Goal: Task Accomplishment & Management: Use online tool/utility

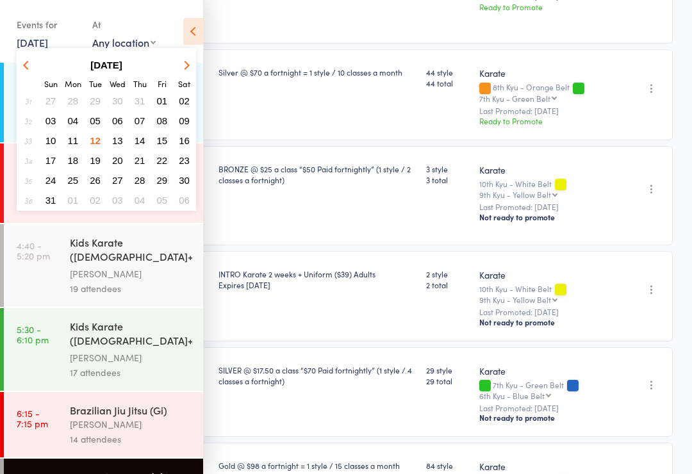
click at [118, 145] on span "13" at bounding box center [117, 140] width 11 height 11
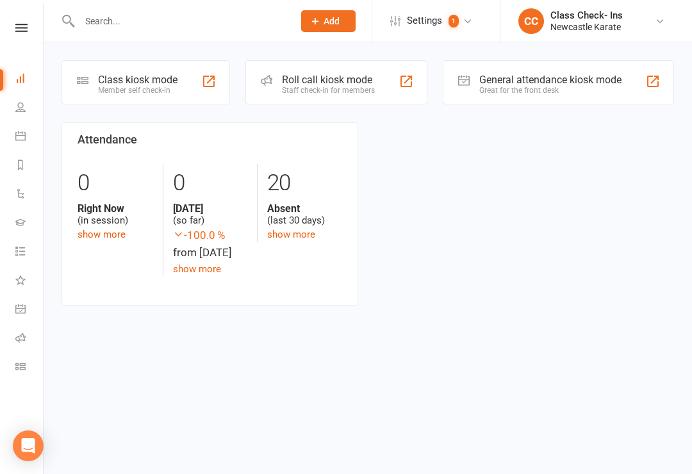
click at [385, 104] on div "Roll call kiosk mode Staff check-in for members" at bounding box center [337, 82] width 182 height 44
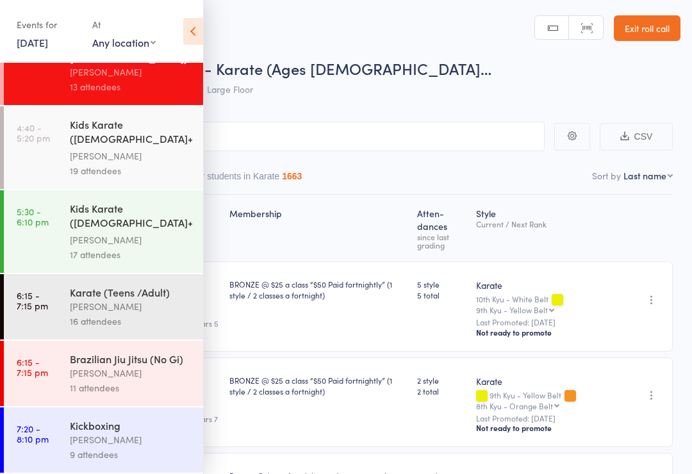
scroll to position [42, 0]
click at [195, 35] on icon at bounding box center [193, 31] width 20 height 27
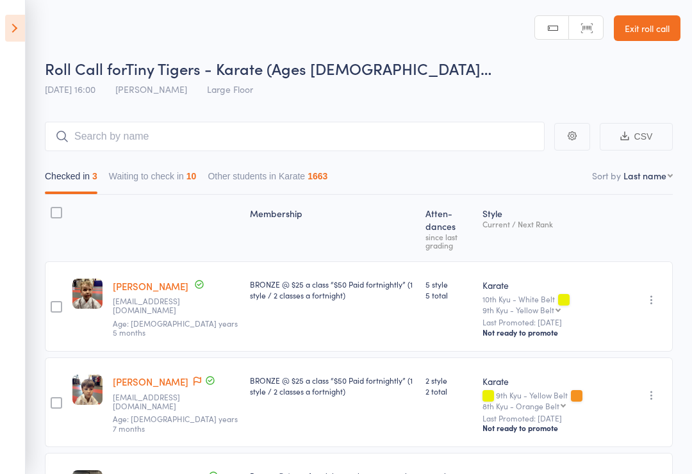
click at [143, 187] on button "Waiting to check in 10" at bounding box center [153, 179] width 88 height 29
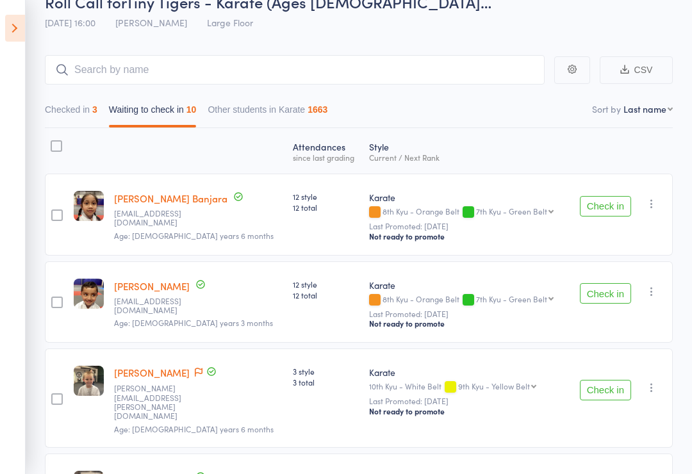
scroll to position [69, 0]
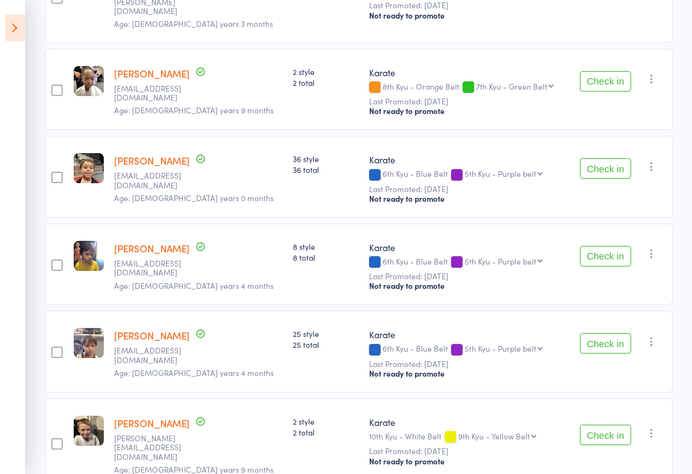
click at [620, 247] on button "Check in" at bounding box center [605, 257] width 51 height 21
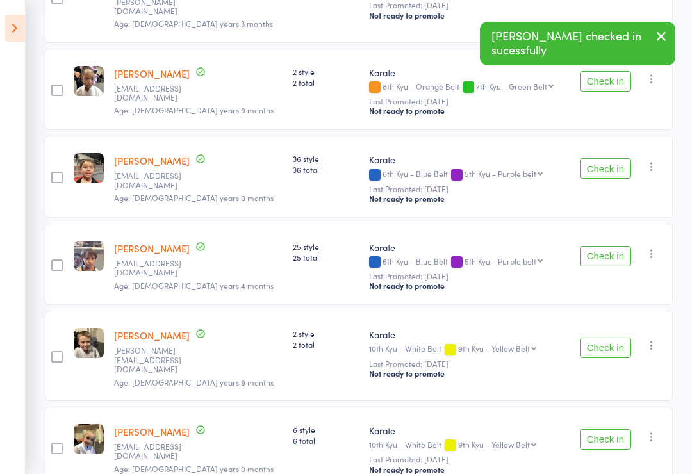
click at [613, 246] on button "Check in" at bounding box center [605, 256] width 51 height 21
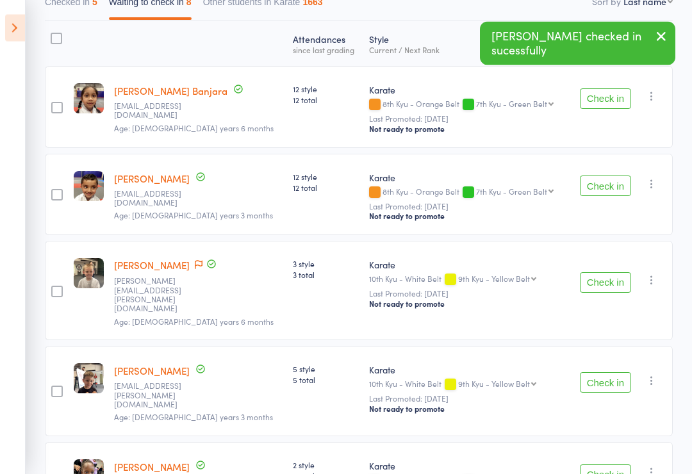
click at [606, 273] on button "Check in" at bounding box center [605, 283] width 51 height 21
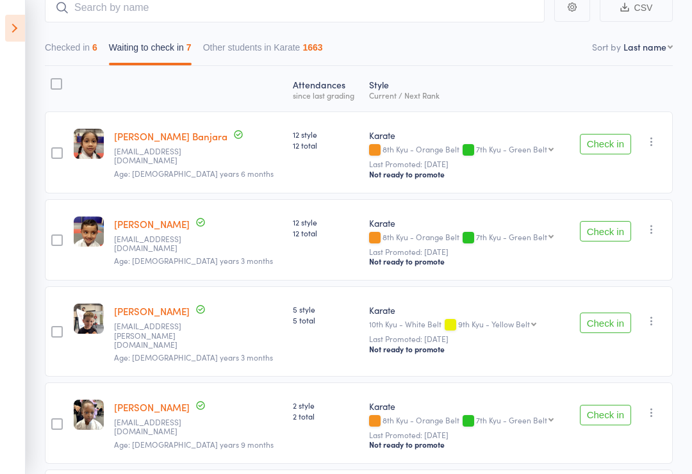
scroll to position [124, 0]
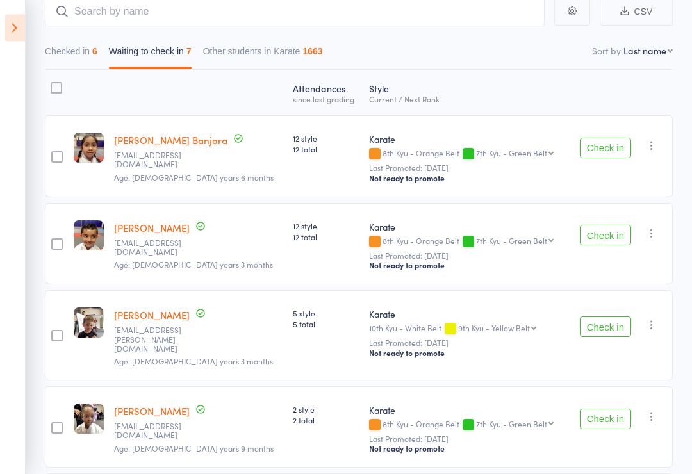
click at [69, 58] on button "Checked in 6" at bounding box center [71, 54] width 53 height 29
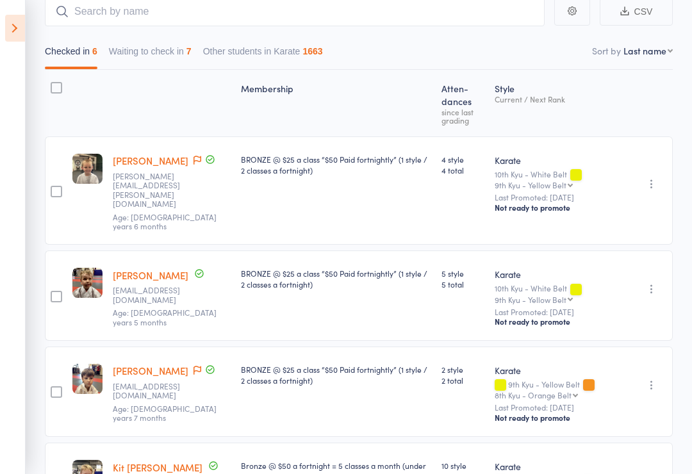
click at [176, 53] on button "Waiting to check in 7" at bounding box center [150, 54] width 83 height 29
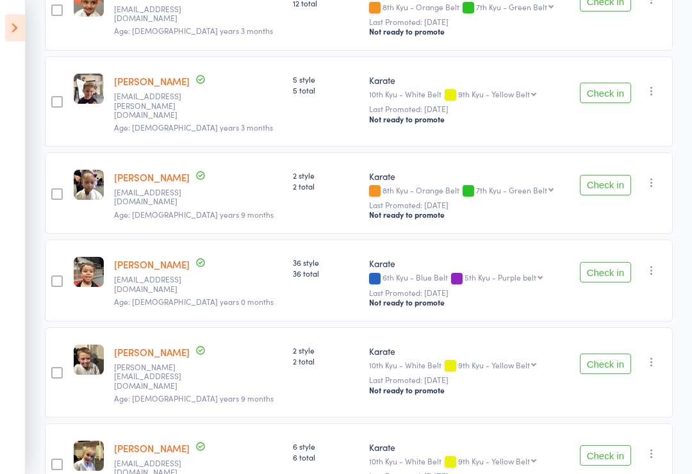
scroll to position [364, 0]
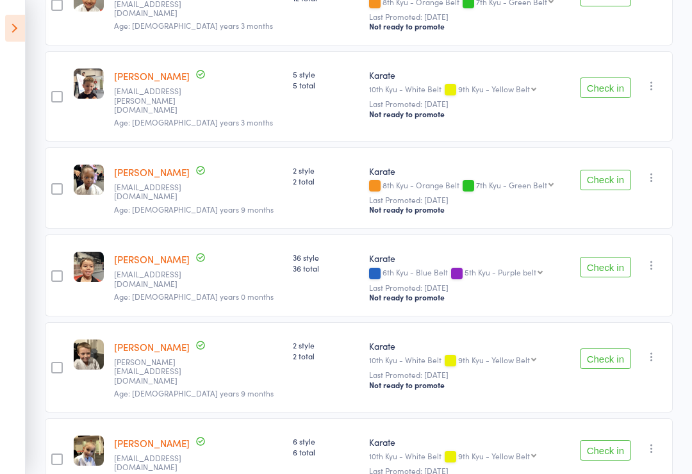
click at [610, 176] on button "Check in" at bounding box center [605, 180] width 51 height 21
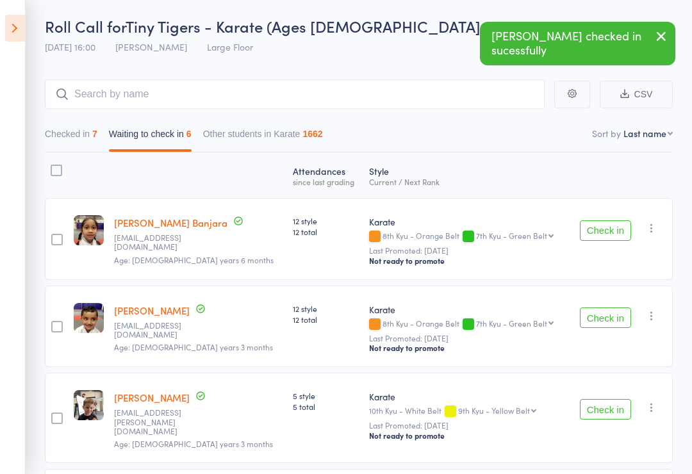
scroll to position [0, 0]
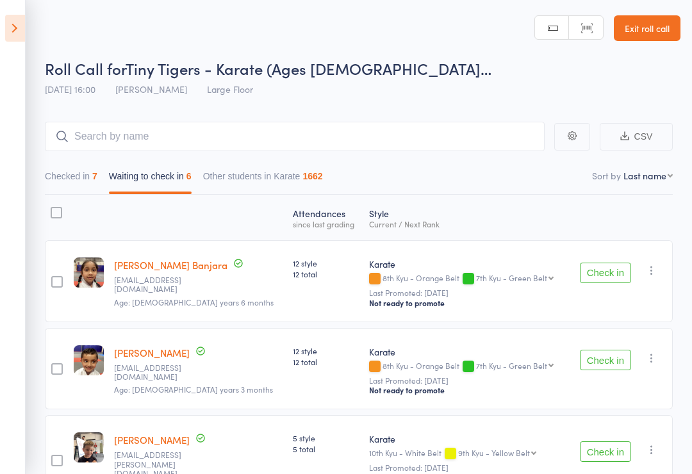
click at [0, 105] on aside "Events for [DATE] [DATE] [DATE] Sun Mon Tue Wed Thu Fri Sat 31 27 28 29 30 31 0…" at bounding box center [13, 237] width 26 height 474
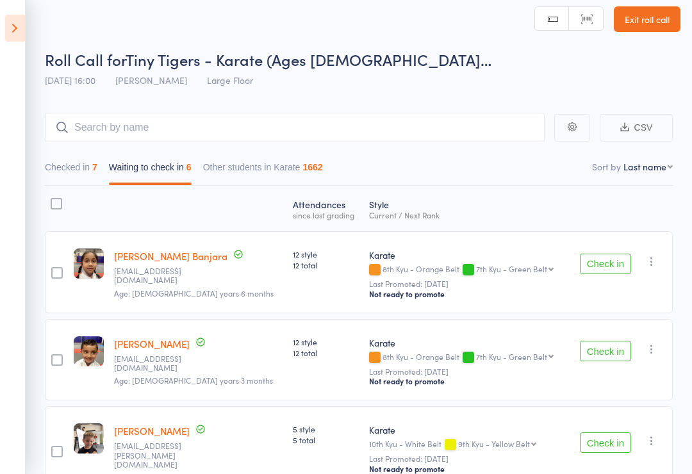
click at [49, 171] on button "Checked in 7" at bounding box center [71, 170] width 53 height 29
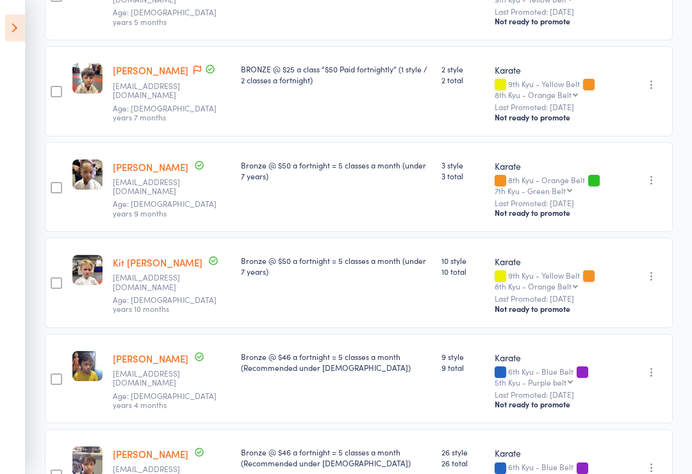
scroll to position [494, 0]
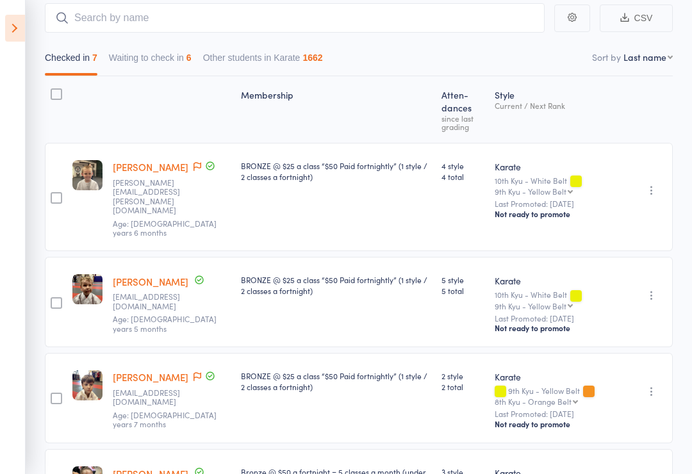
click at [130, 67] on button "Waiting to check in 6" at bounding box center [150, 60] width 83 height 29
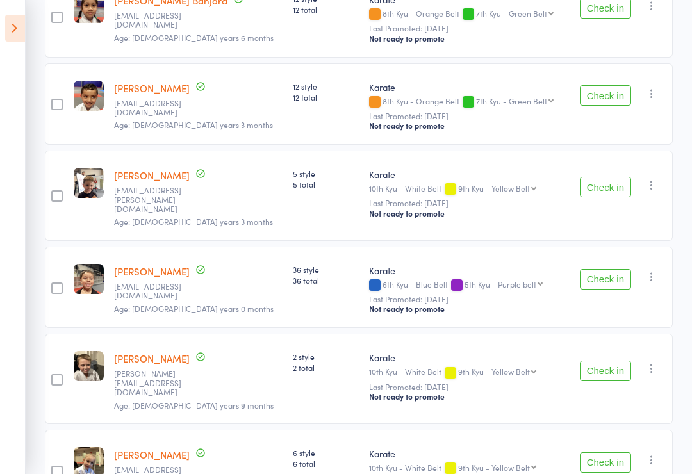
scroll to position [327, 0]
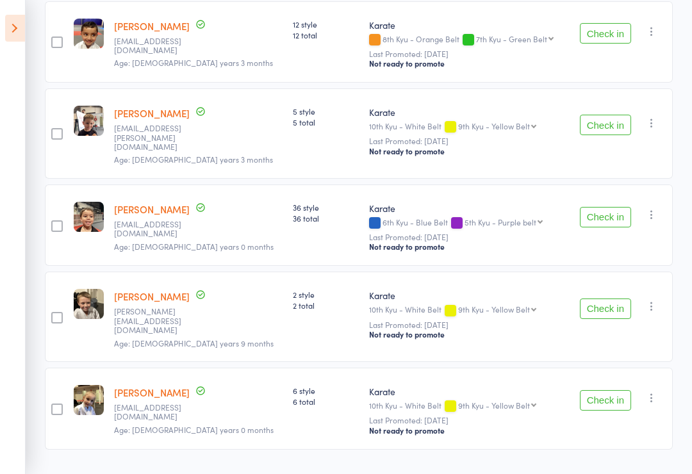
click at [612, 305] on button "Check in" at bounding box center [605, 309] width 51 height 21
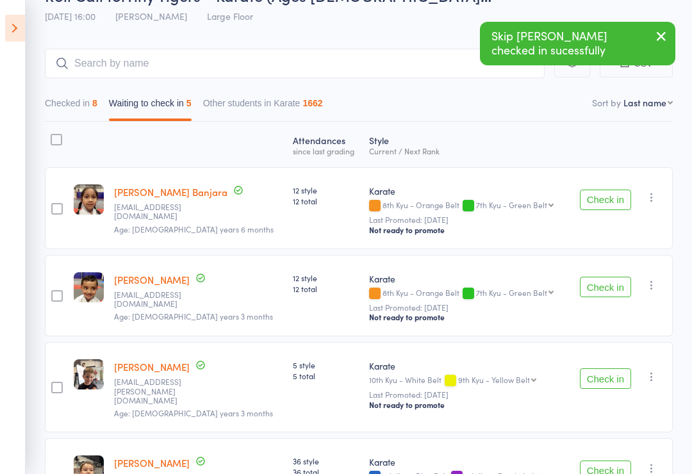
click at [60, 107] on button "Checked in 8" at bounding box center [71, 106] width 53 height 29
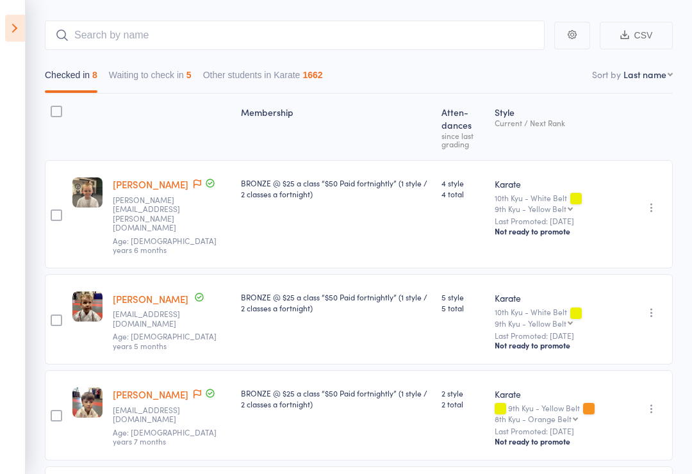
scroll to position [74, 0]
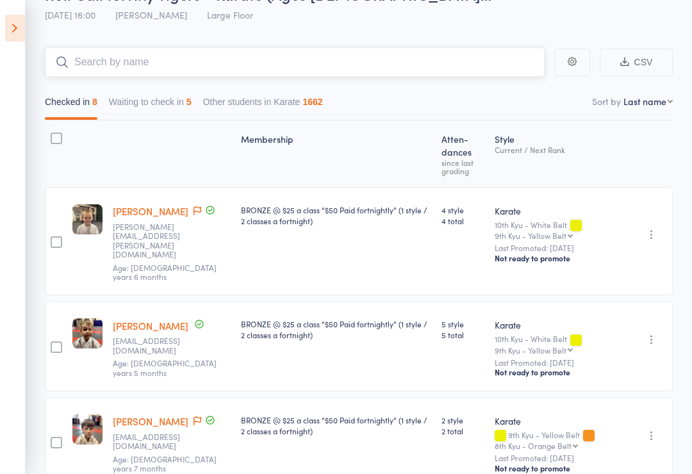
click at [108, 73] on input "search" at bounding box center [295, 61] width 500 height 29
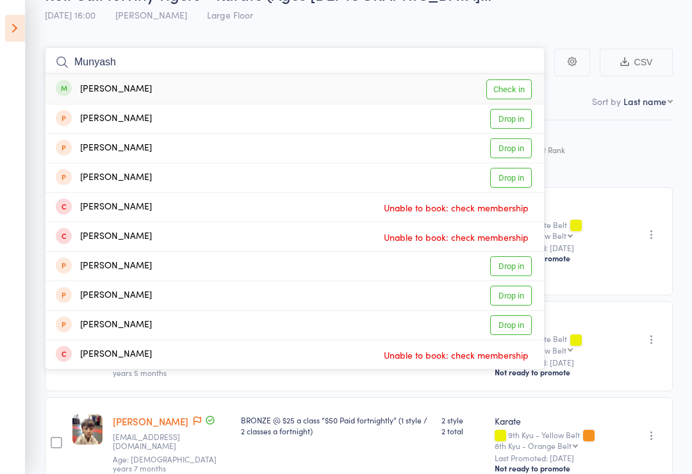
type input "Munyash"
click at [513, 89] on link "Check in" at bounding box center [510, 90] width 46 height 20
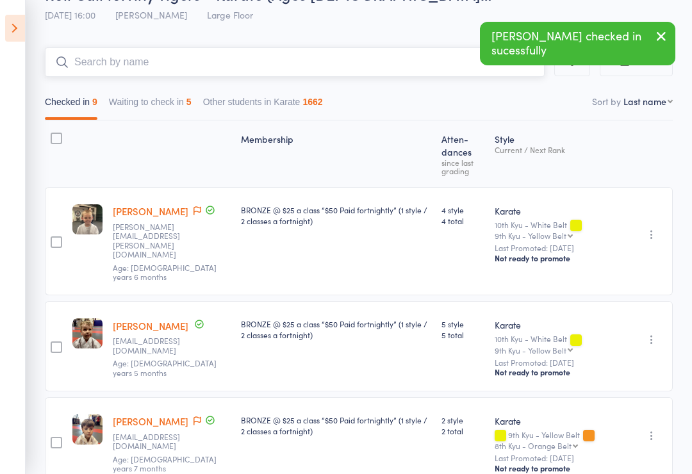
click at [172, 100] on button "Waiting to check in 5" at bounding box center [150, 104] width 83 height 29
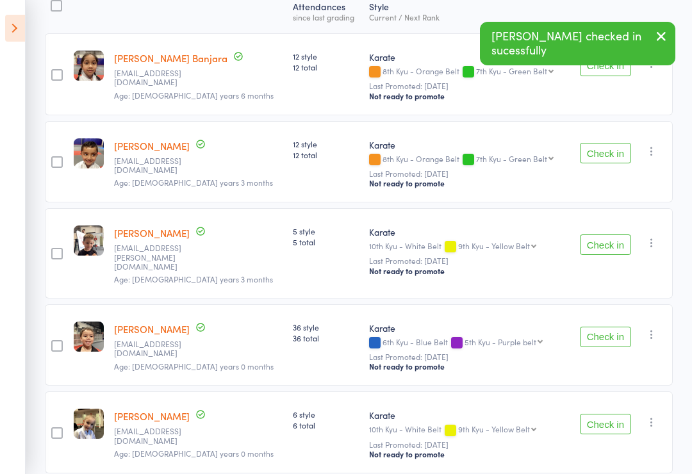
scroll to position [239, 0]
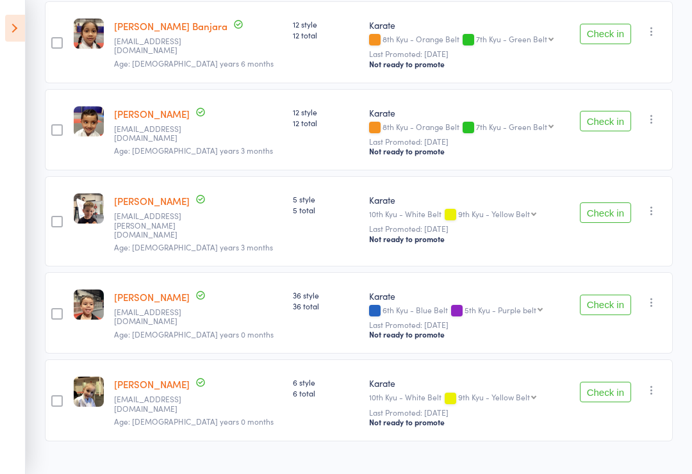
click at [617, 308] on button "Check in" at bounding box center [605, 305] width 51 height 21
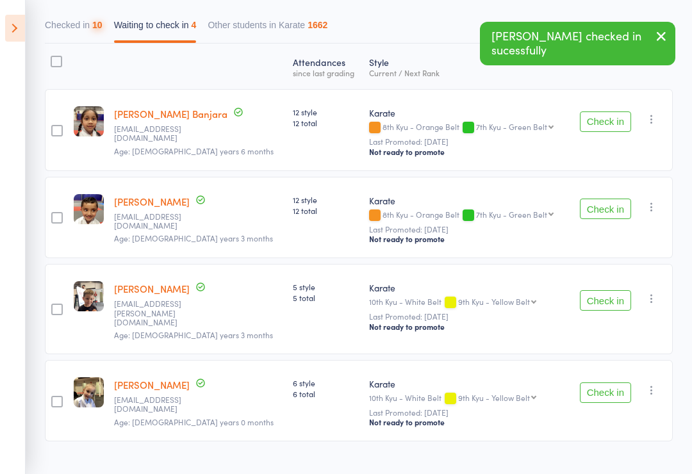
click at [625, 394] on button "Check in" at bounding box center [605, 393] width 51 height 21
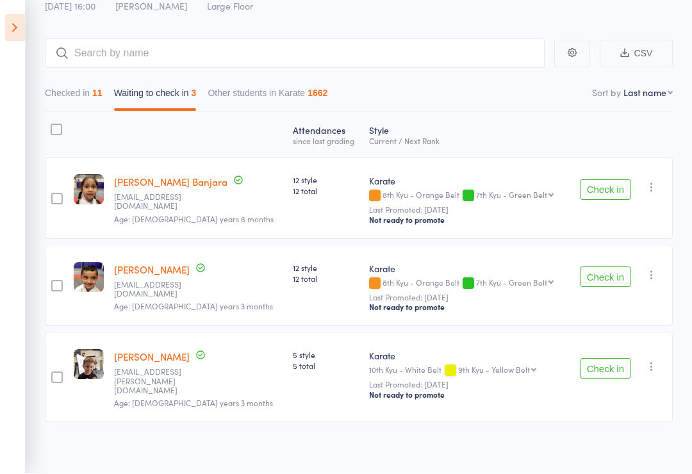
scroll to position [83, 0]
click at [610, 194] on button "Check in" at bounding box center [605, 190] width 51 height 21
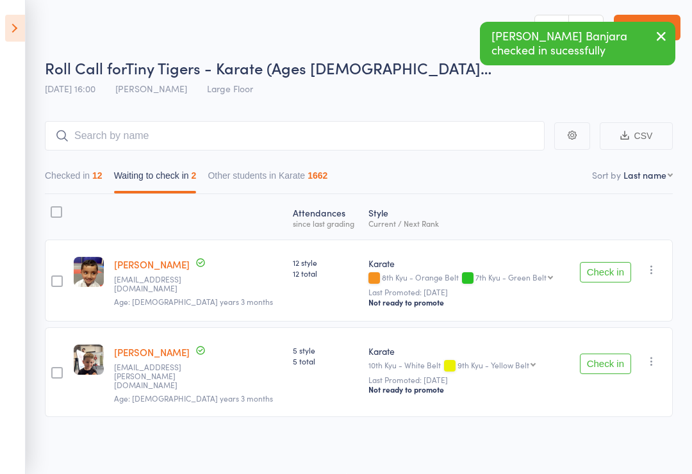
click at [619, 268] on button "Check in" at bounding box center [605, 272] width 51 height 21
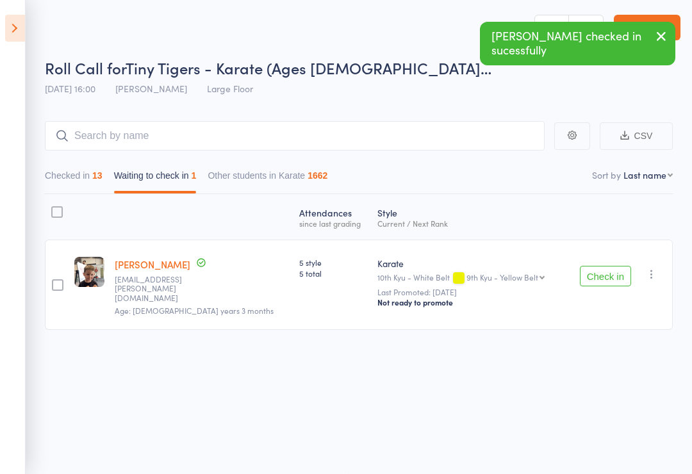
click at [22, 32] on icon at bounding box center [15, 28] width 20 height 27
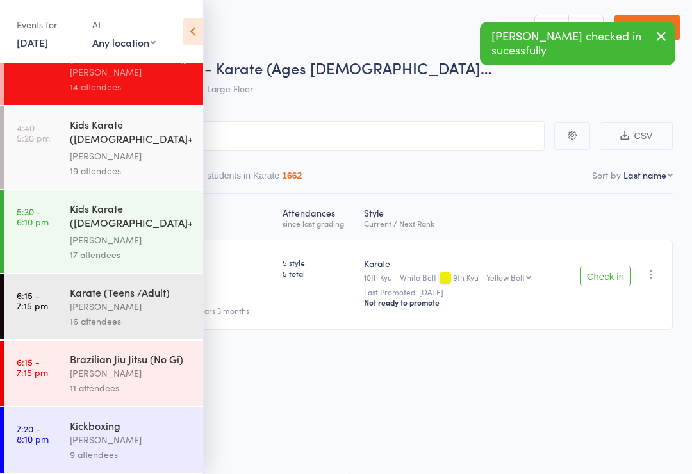
click at [94, 138] on div "Kids Karate ([DEMOGRAPHIC_DATA]+) Beginners" at bounding box center [131, 132] width 122 height 31
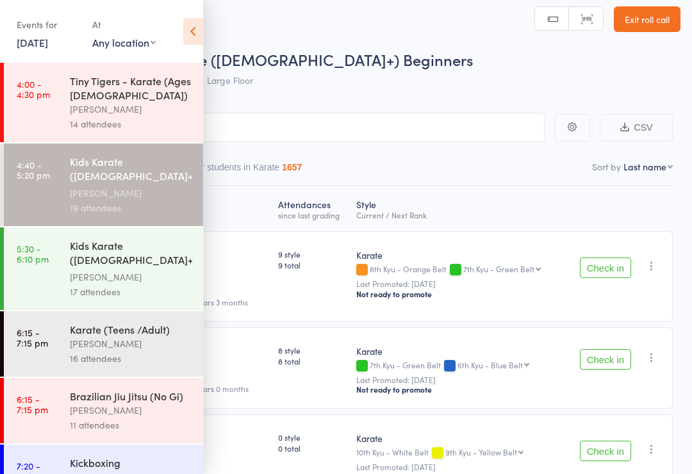
click at [203, 19] on icon at bounding box center [193, 31] width 20 height 27
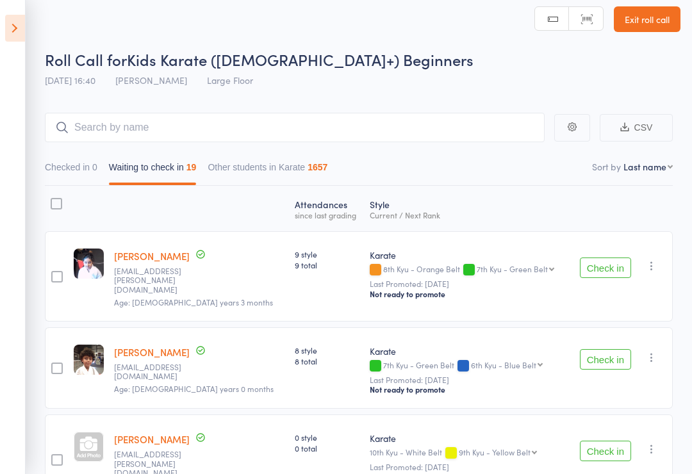
click at [11, 18] on icon at bounding box center [15, 28] width 20 height 27
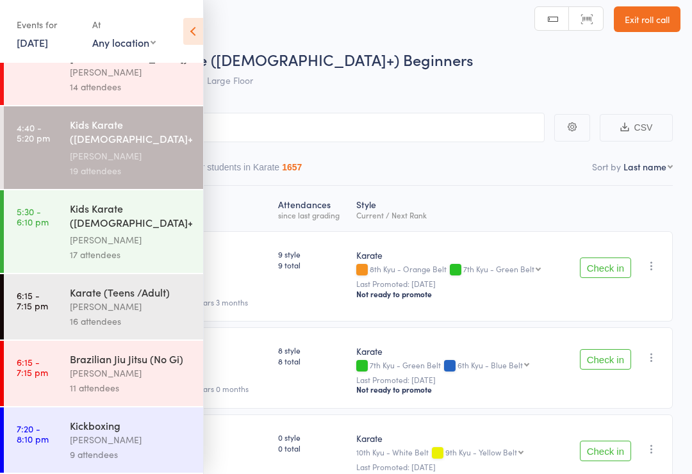
scroll to position [42, 0]
click at [96, 301] on div "[PERSON_NAME]" at bounding box center [131, 306] width 122 height 15
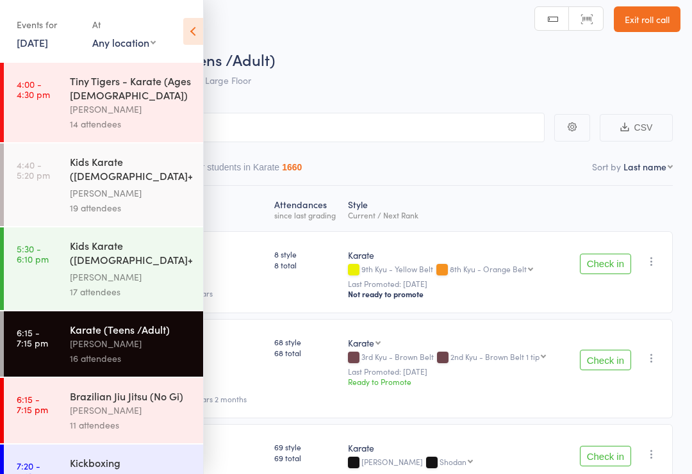
click at [194, 33] on icon at bounding box center [193, 31] width 20 height 27
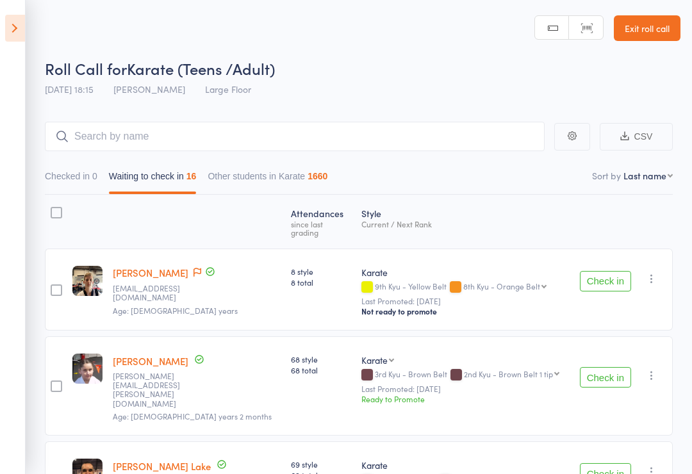
click at [20, 38] on icon at bounding box center [15, 28] width 20 height 27
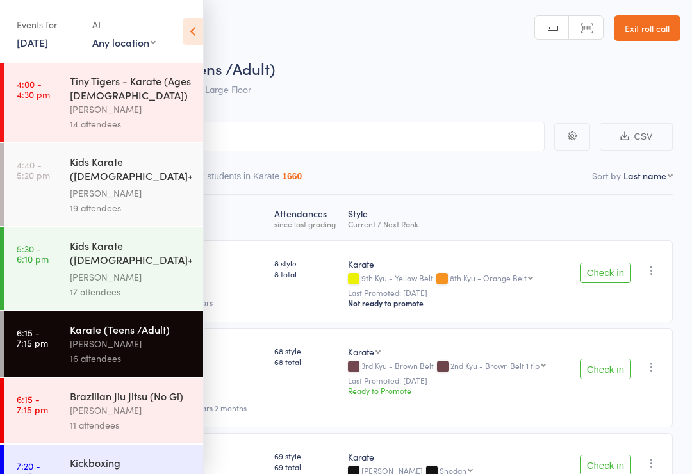
click at [90, 183] on div "Kids Karate ([DEMOGRAPHIC_DATA]+) Beginners" at bounding box center [131, 170] width 122 height 31
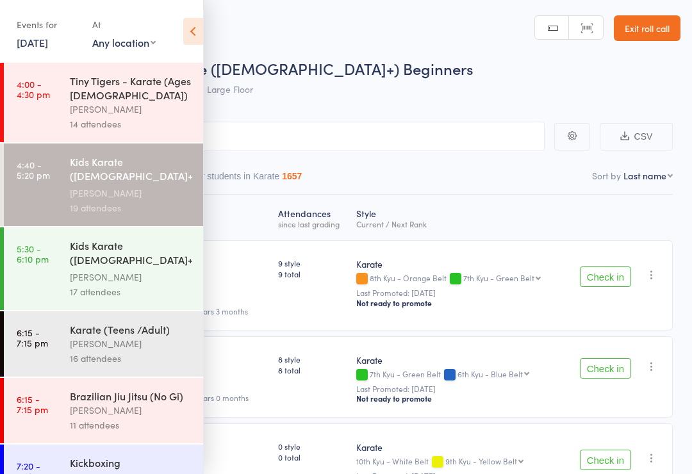
click at [185, 21] on icon at bounding box center [193, 31] width 20 height 27
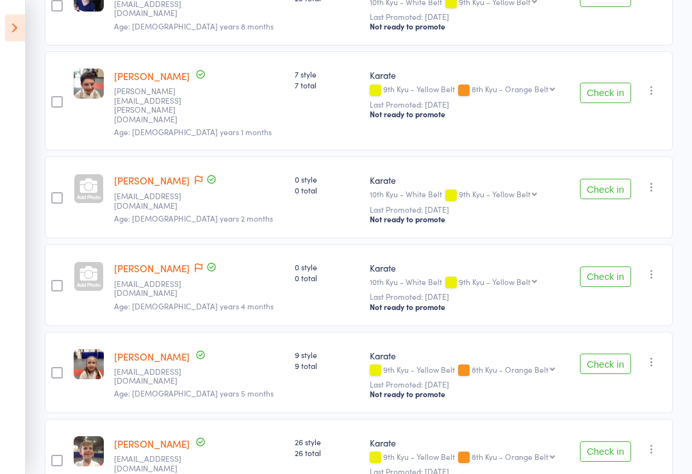
scroll to position [1177, 0]
click at [610, 354] on button "Check in" at bounding box center [605, 364] width 51 height 21
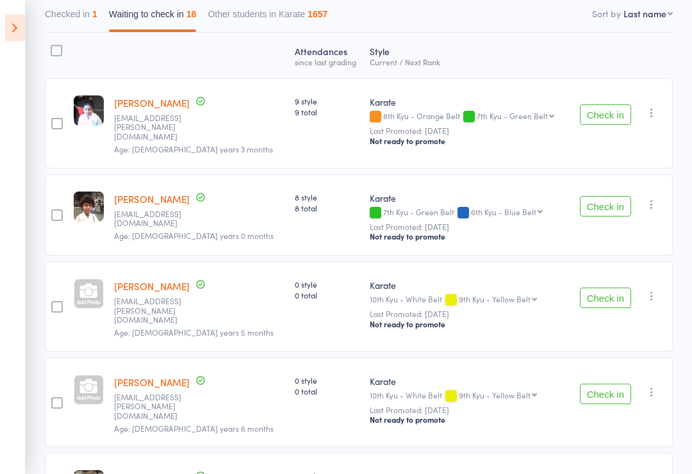
scroll to position [147, 0]
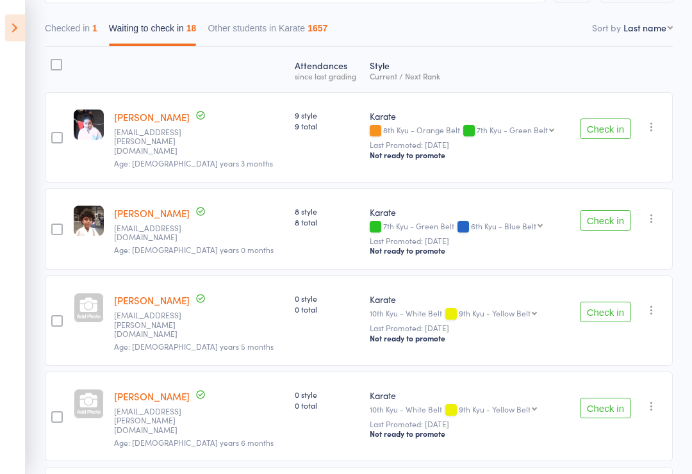
click at [608, 121] on button "Check in" at bounding box center [605, 129] width 51 height 21
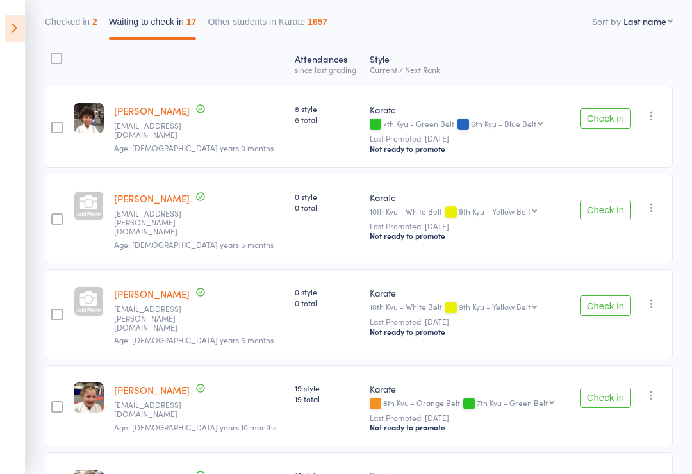
scroll to position [154, 0]
click at [90, 203] on div at bounding box center [89, 207] width 30 height 30
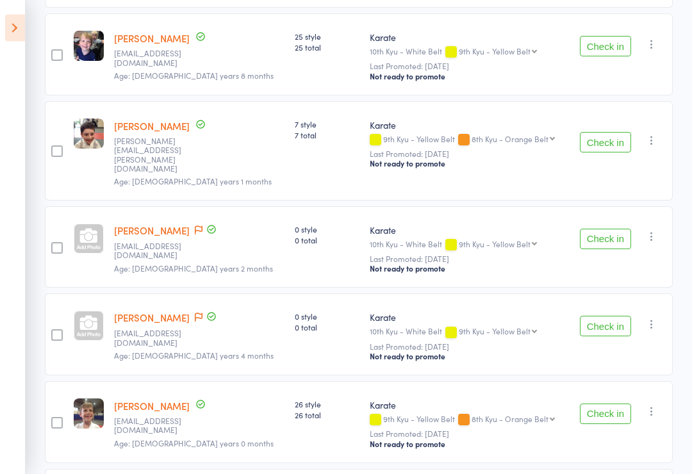
scroll to position [1032, 0]
click at [91, 311] on div at bounding box center [89, 326] width 30 height 30
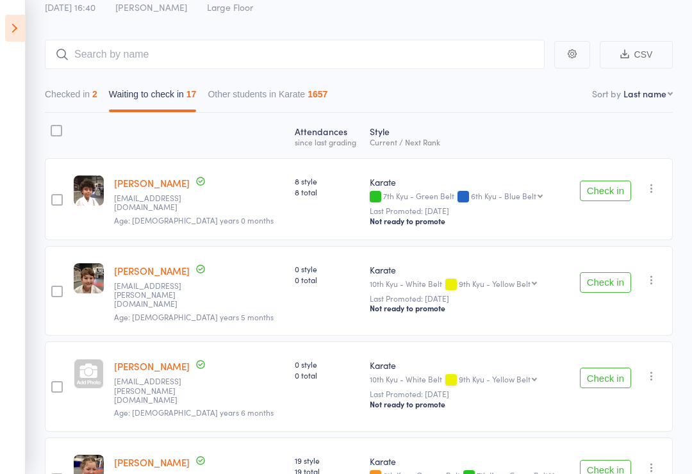
scroll to position [81, 0]
click at [90, 363] on div at bounding box center [89, 375] width 30 height 30
